Goal: Find specific page/section

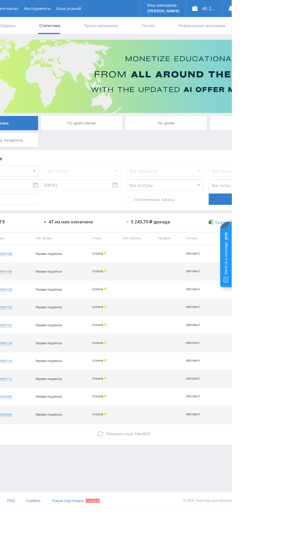
click at [208, 124] on div "По дням" at bounding box center [224, 130] width 86 height 15
click at [0, 0] on input "По дням" at bounding box center [0, 0] width 0 height 0
